Goal: Submit feedback/report problem

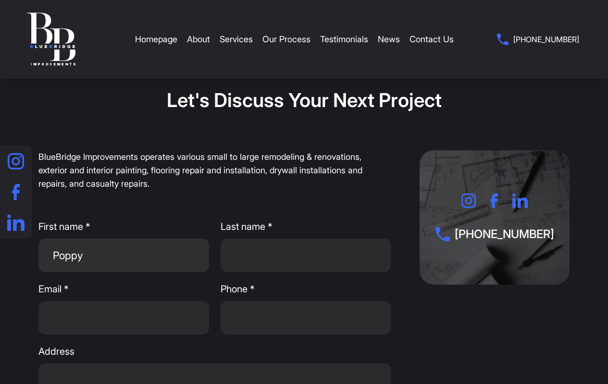
type input "Poppy"
type input "[EMAIL_ADDRESS][DOMAIN_NAME]"
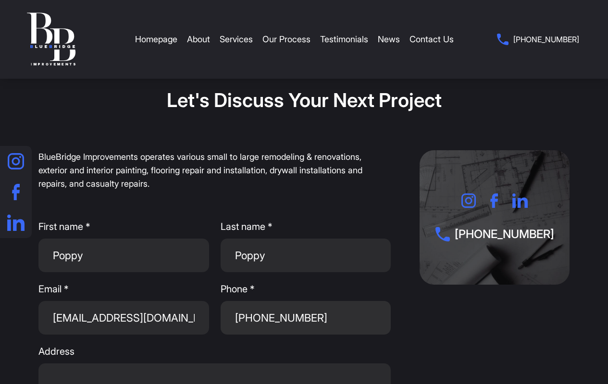
type input "[PHONE_NUMBER]"
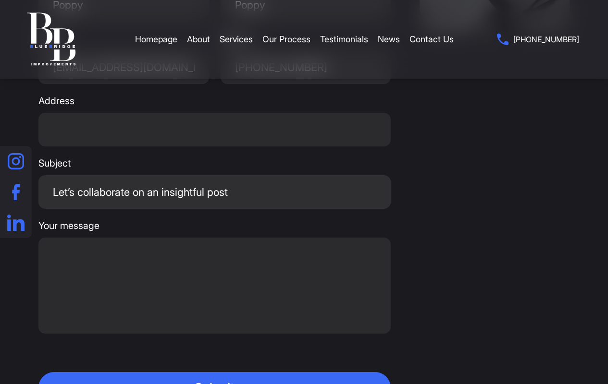
type input "Let’s collaborate on an insightful post"
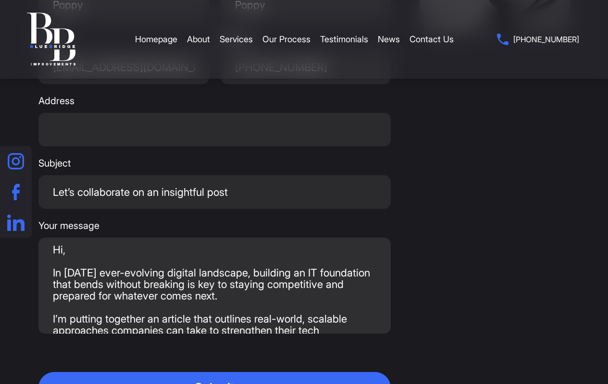
scroll to position [199, 0]
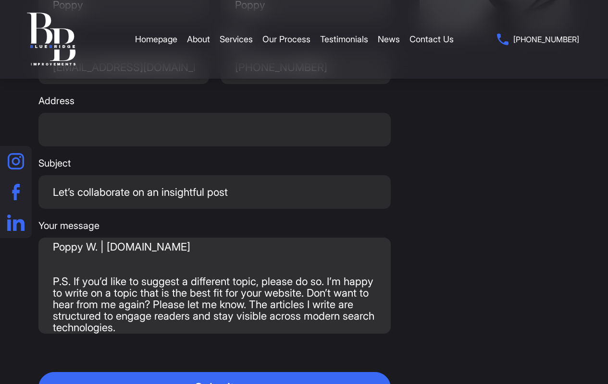
type textarea "Hi, In [DATE] ever-evolving digital landscape, building an IT foundation that b…"
click at [214, 372] on button "Submit" at bounding box center [214, 387] width 352 height 31
